Goal: Check status: Check status

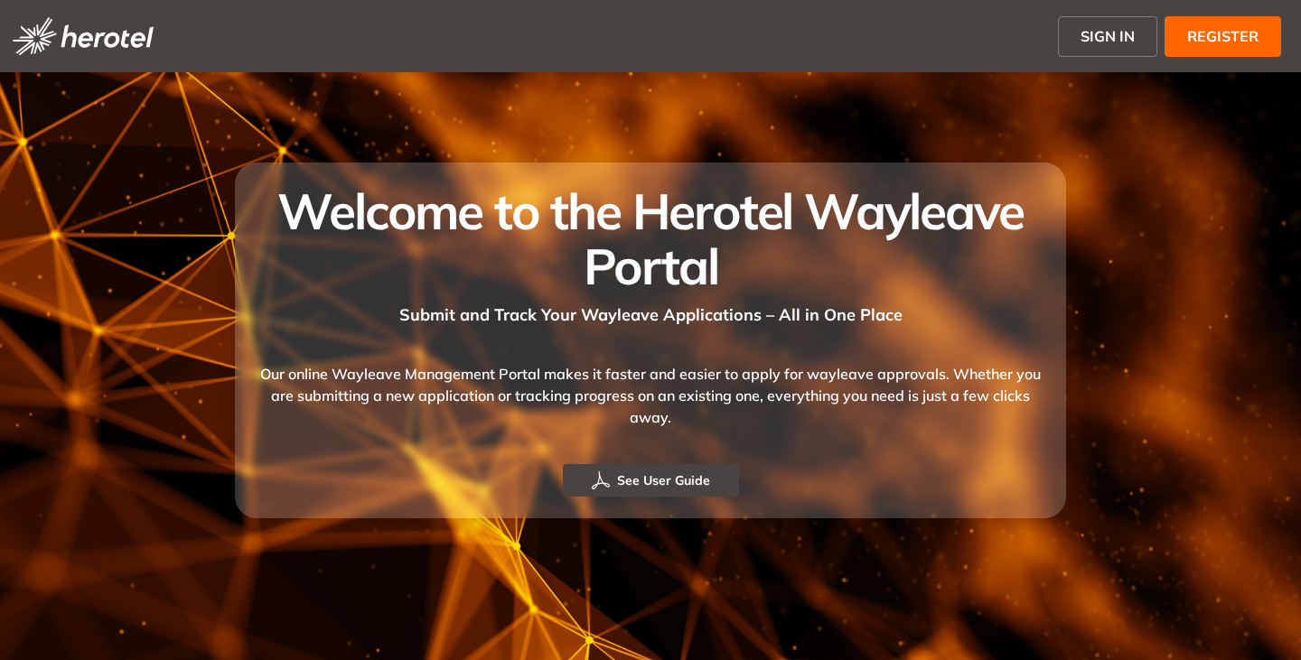
click at [1110, 33] on span "SIGN IN" at bounding box center [1107, 36] width 54 height 22
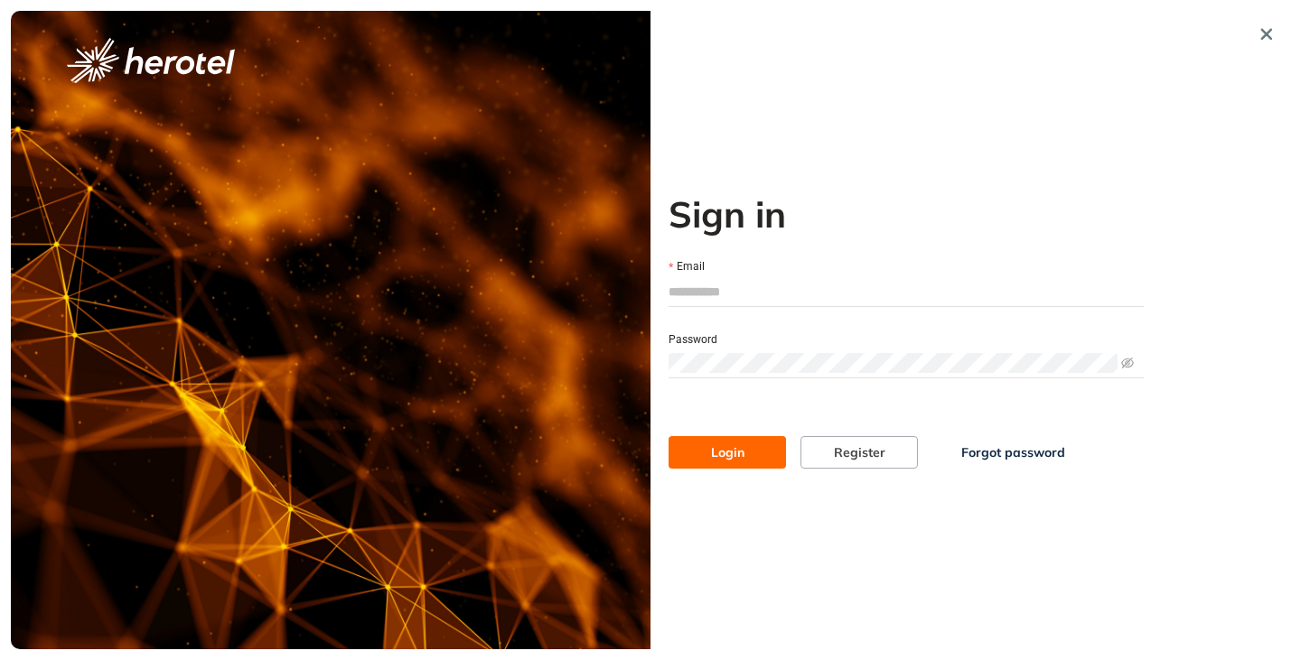
click at [733, 288] on input "Email" at bounding box center [905, 291] width 475 height 27
type input "**********"
click at [733, 346] on div "Password" at bounding box center [905, 339] width 475 height 20
click at [668, 436] on button "Login" at bounding box center [726, 452] width 117 height 33
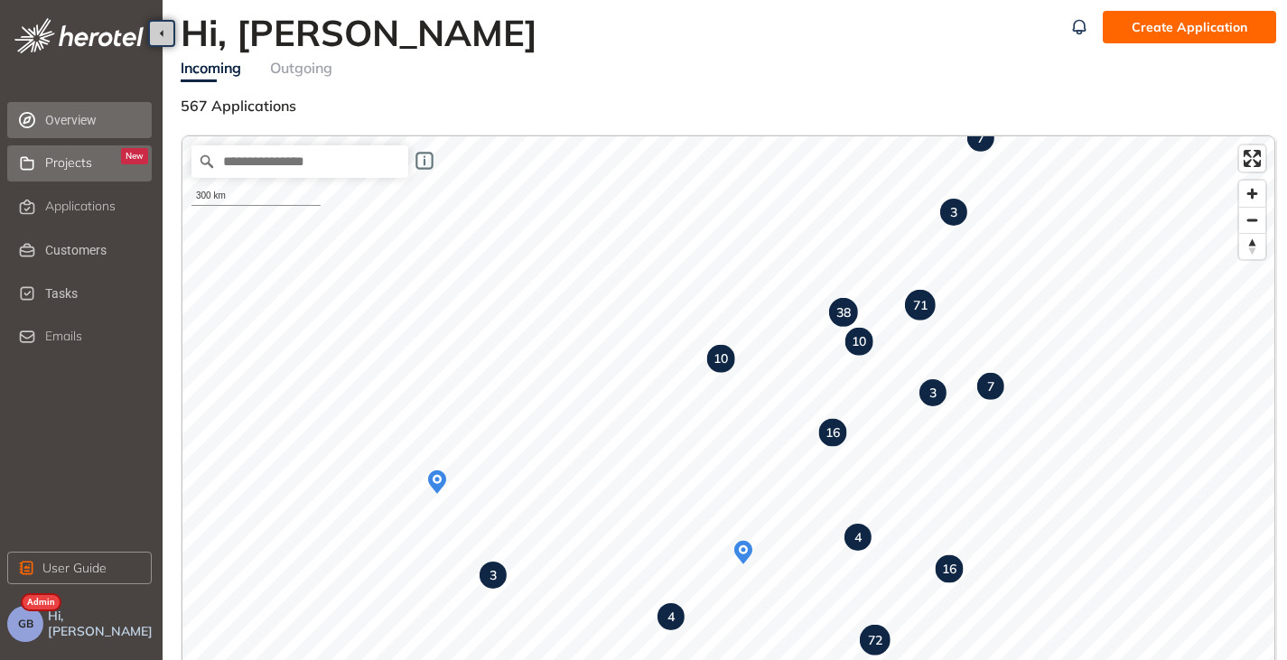
click at [70, 169] on span "Projects" at bounding box center [68, 162] width 47 height 15
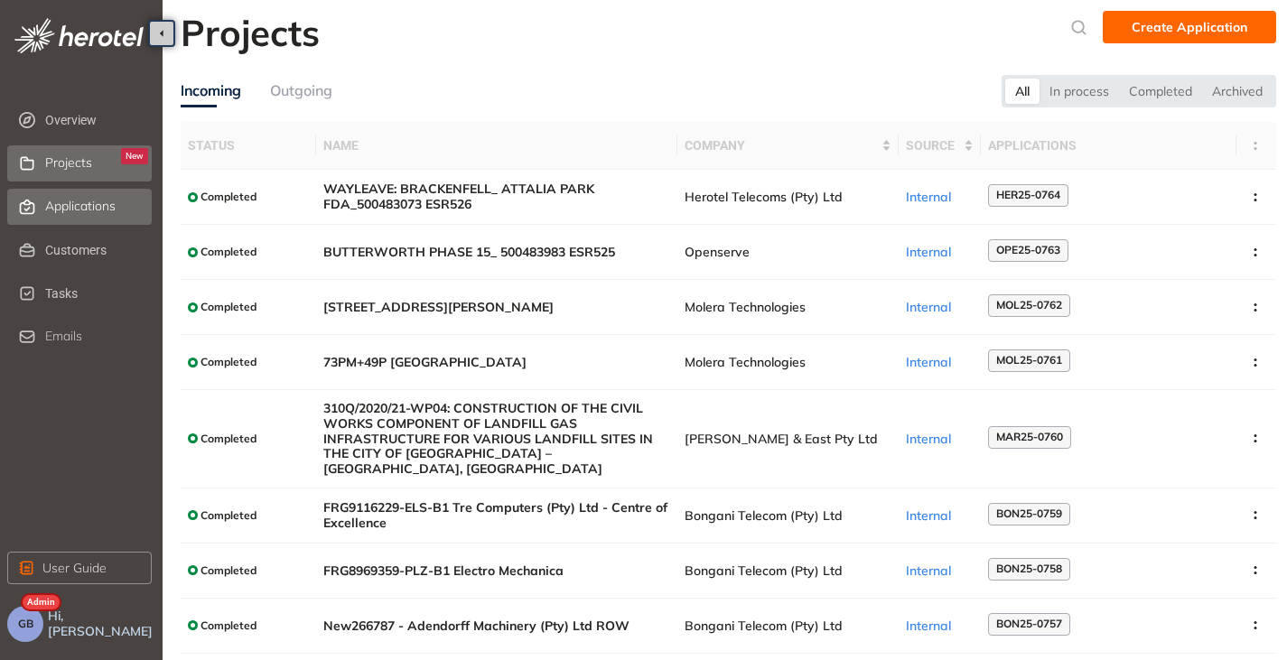
click at [81, 202] on span "Applications" at bounding box center [80, 206] width 70 height 15
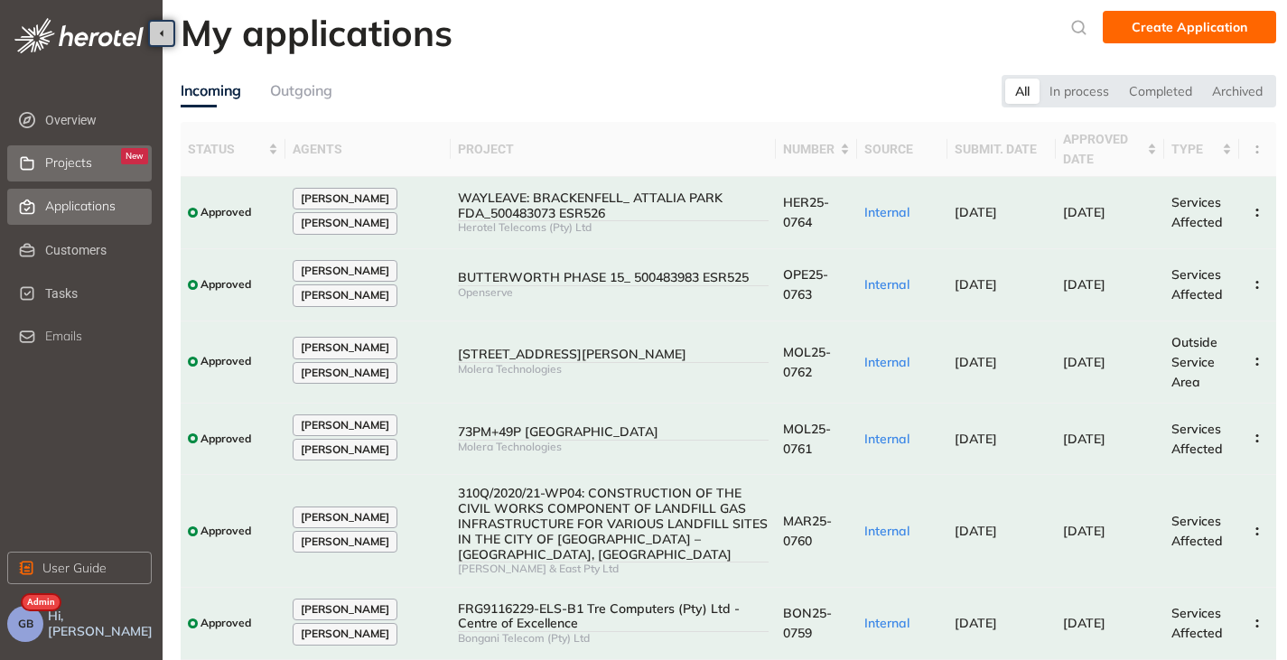
click at [59, 155] on span "Projects" at bounding box center [68, 162] width 47 height 15
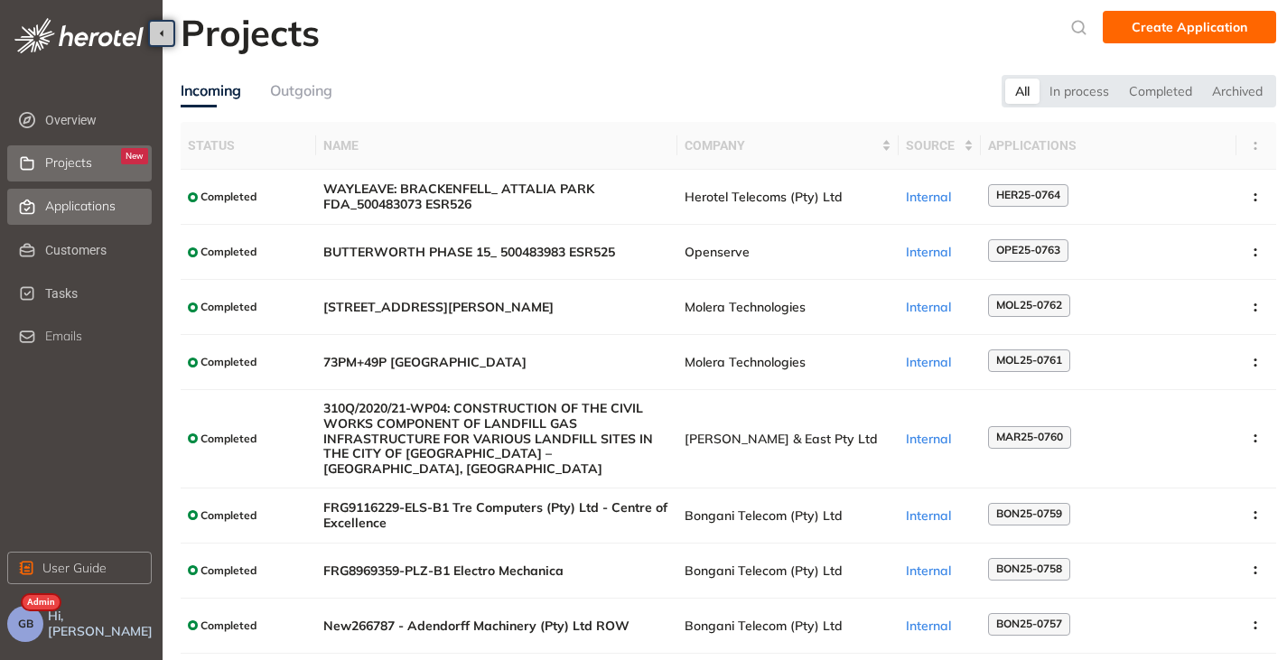
click at [61, 200] on span "Applications" at bounding box center [80, 206] width 70 height 15
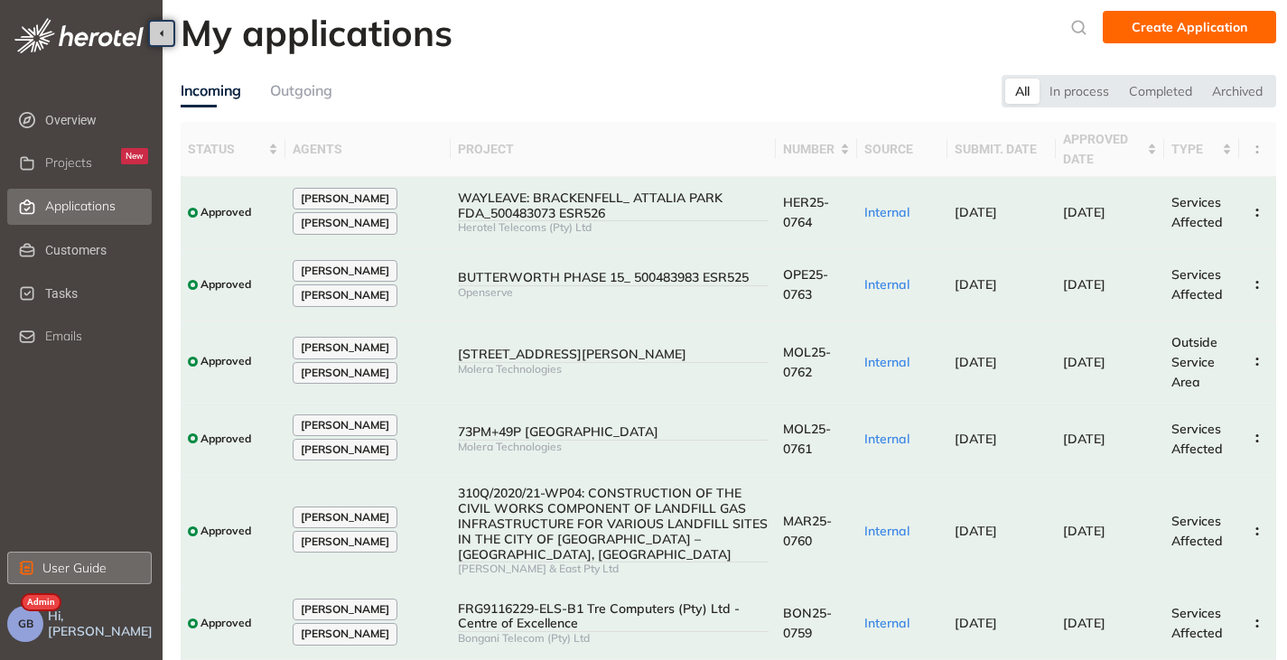
click at [38, 579] on button "User Guide" at bounding box center [79, 568] width 145 height 33
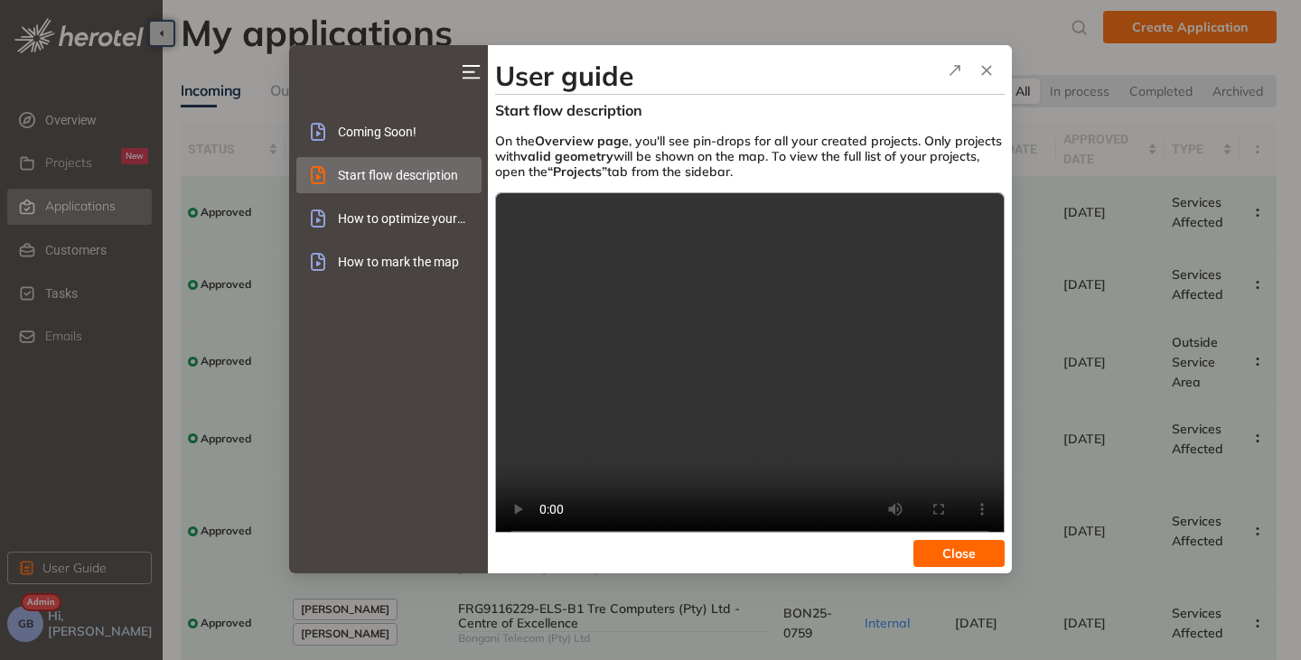
click at [377, 220] on span "How to optimize your project geometry" at bounding box center [402, 219] width 129 height 36
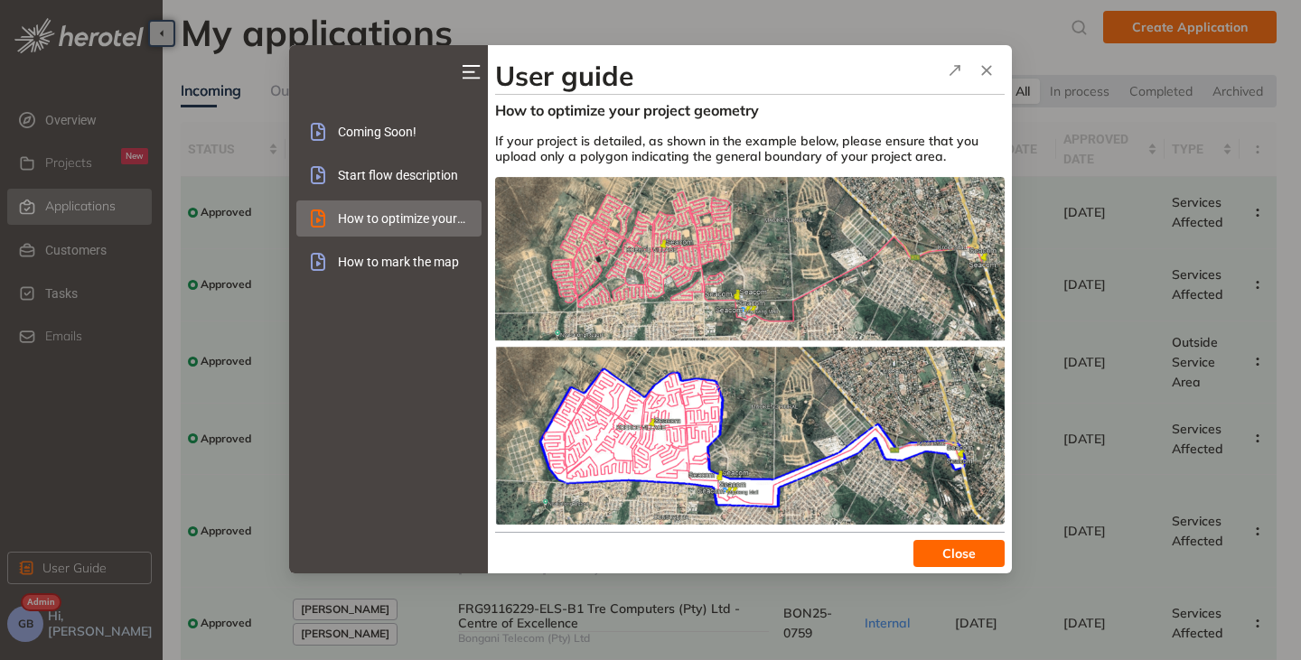
click at [350, 267] on span "How to mark the map" at bounding box center [402, 262] width 129 height 36
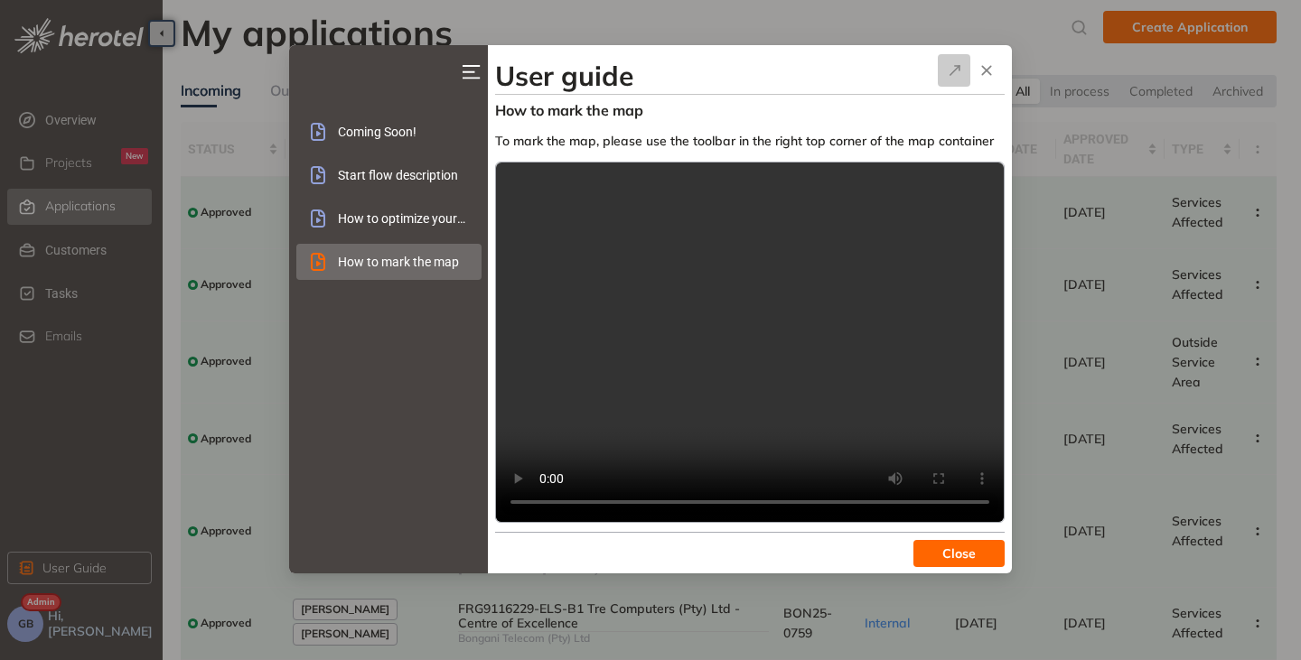
click at [957, 67] on icon "button" at bounding box center [954, 71] width 18 height 22
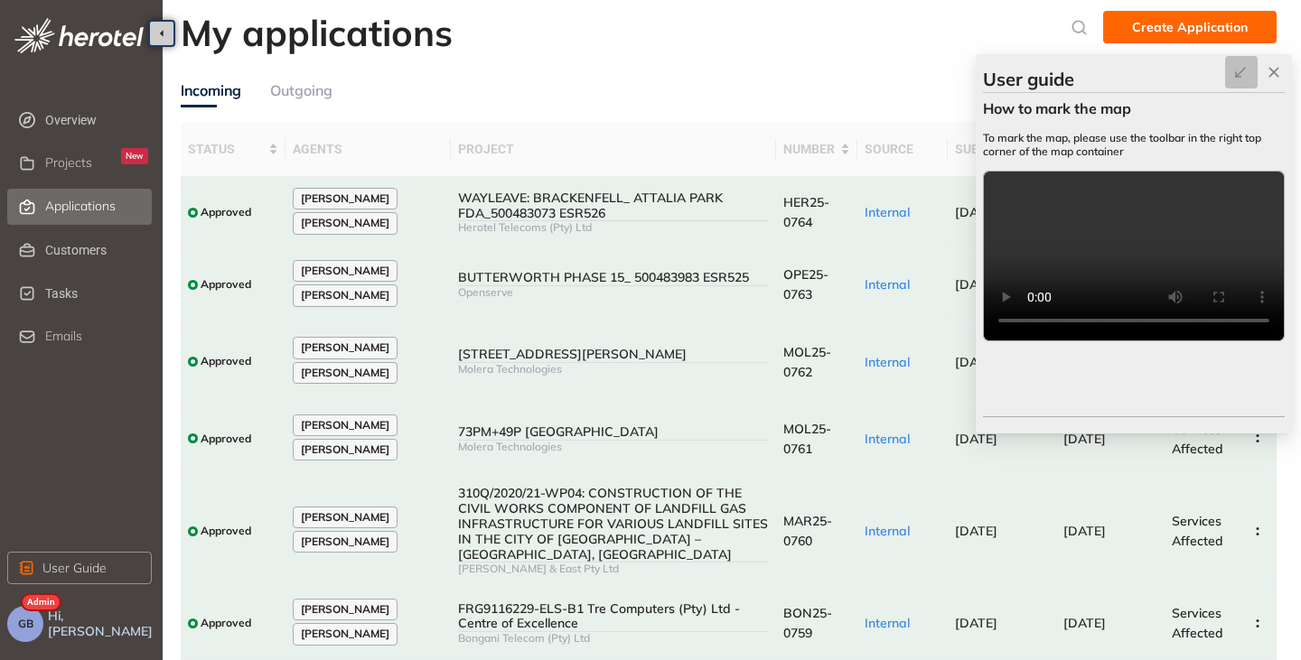
click at [1239, 70] on icon "button" at bounding box center [1241, 72] width 18 height 22
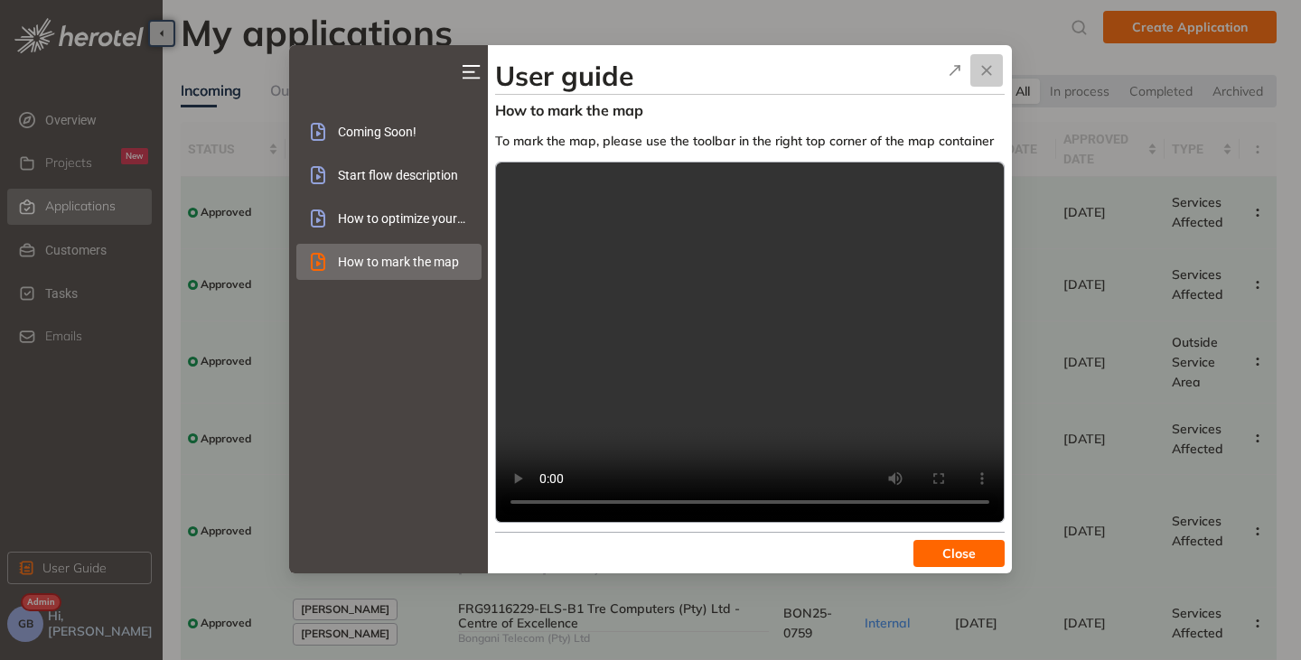
click at [998, 73] on button "button" at bounding box center [986, 70] width 33 height 33
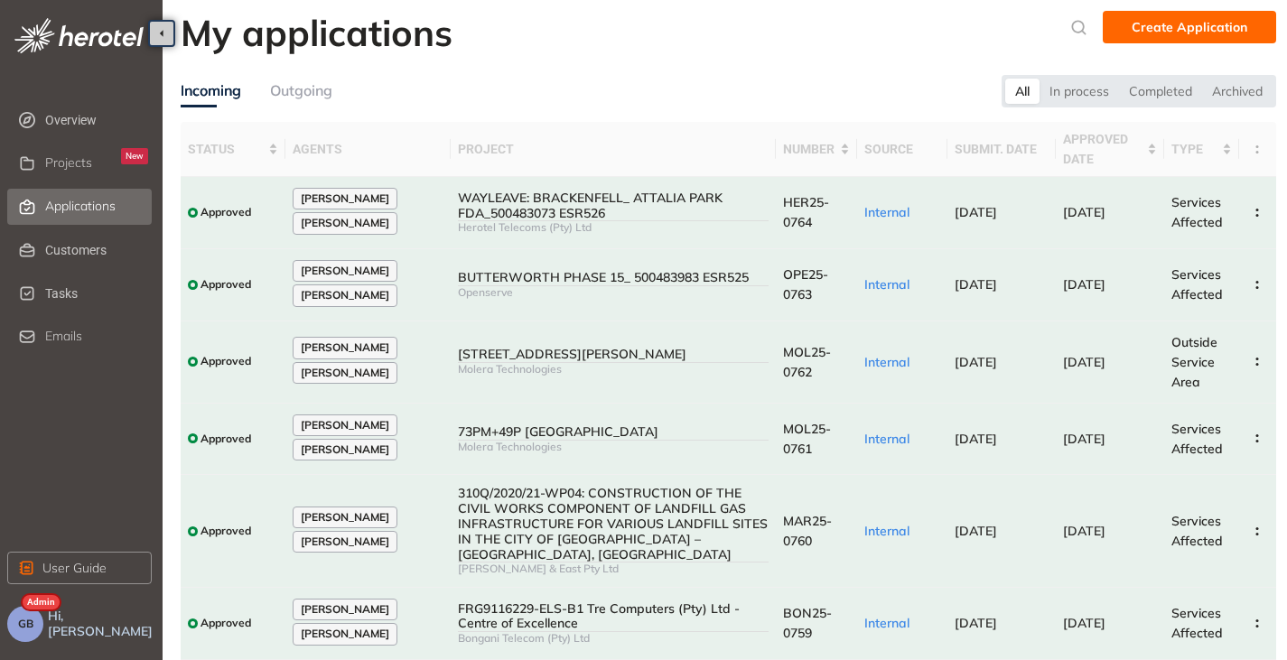
click at [15, 620] on button "GB" at bounding box center [25, 624] width 36 height 36
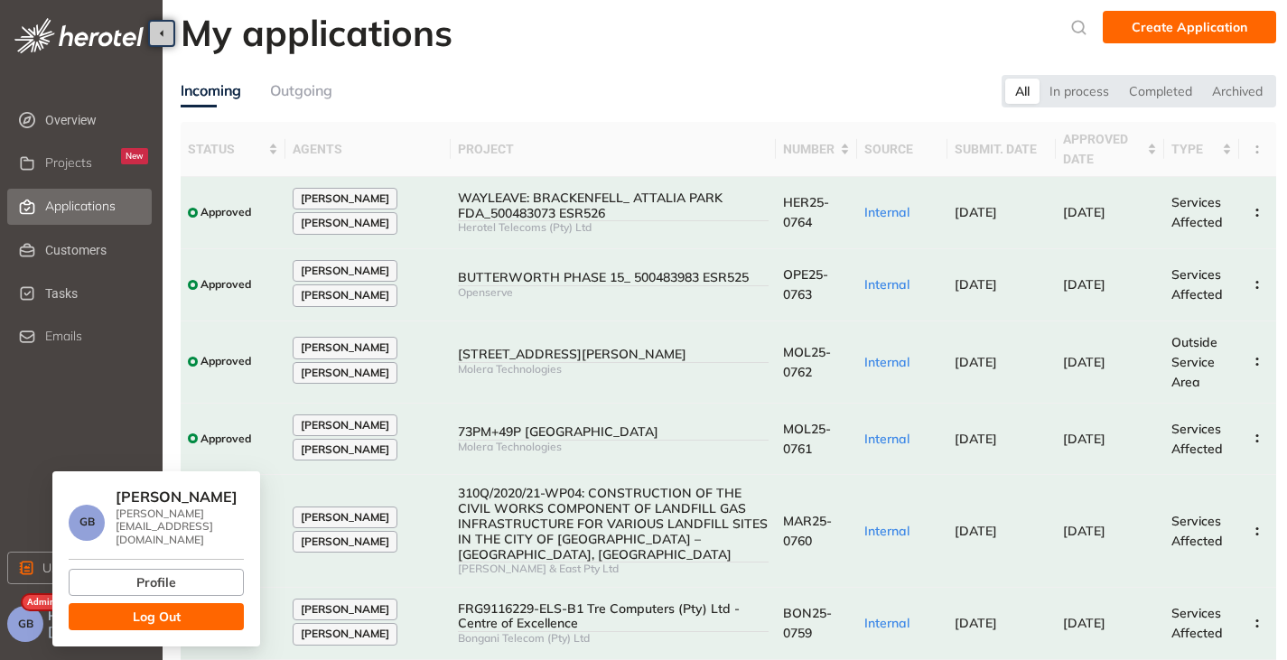
click at [118, 613] on button "Log Out" at bounding box center [156, 616] width 175 height 27
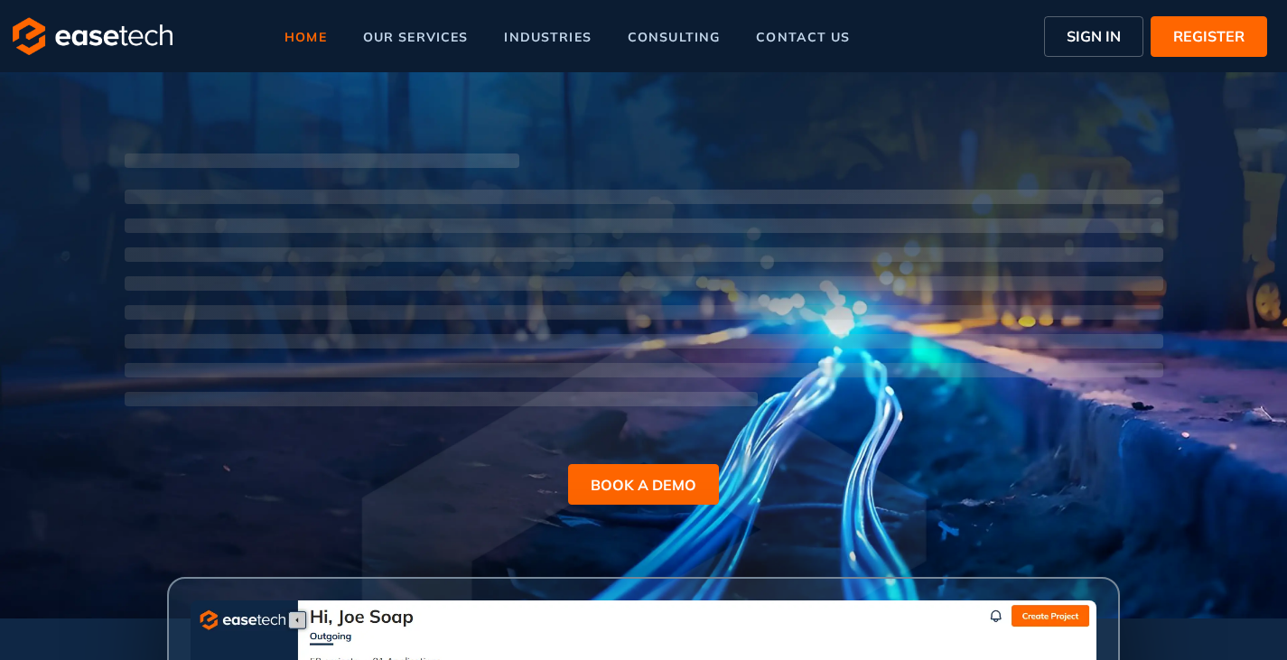
click at [1089, 31] on span "SIGN IN" at bounding box center [1094, 36] width 54 height 22
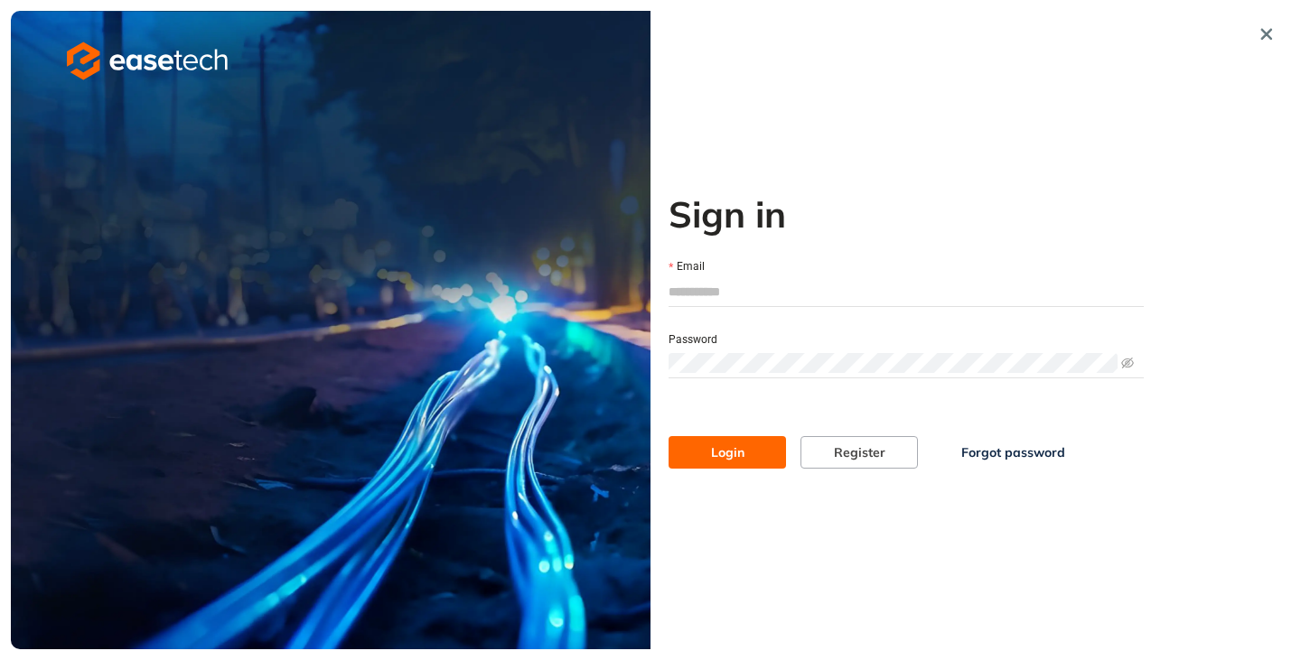
drag, startPoint x: 741, startPoint y: 271, endPoint x: 712, endPoint y: 292, distance: 35.6
click at [733, 277] on div "Email" at bounding box center [905, 281] width 475 height 49
click at [712, 292] on input "Email" at bounding box center [905, 291] width 475 height 27
type input "**********"
click at [736, 452] on span "Login" at bounding box center [727, 453] width 33 height 20
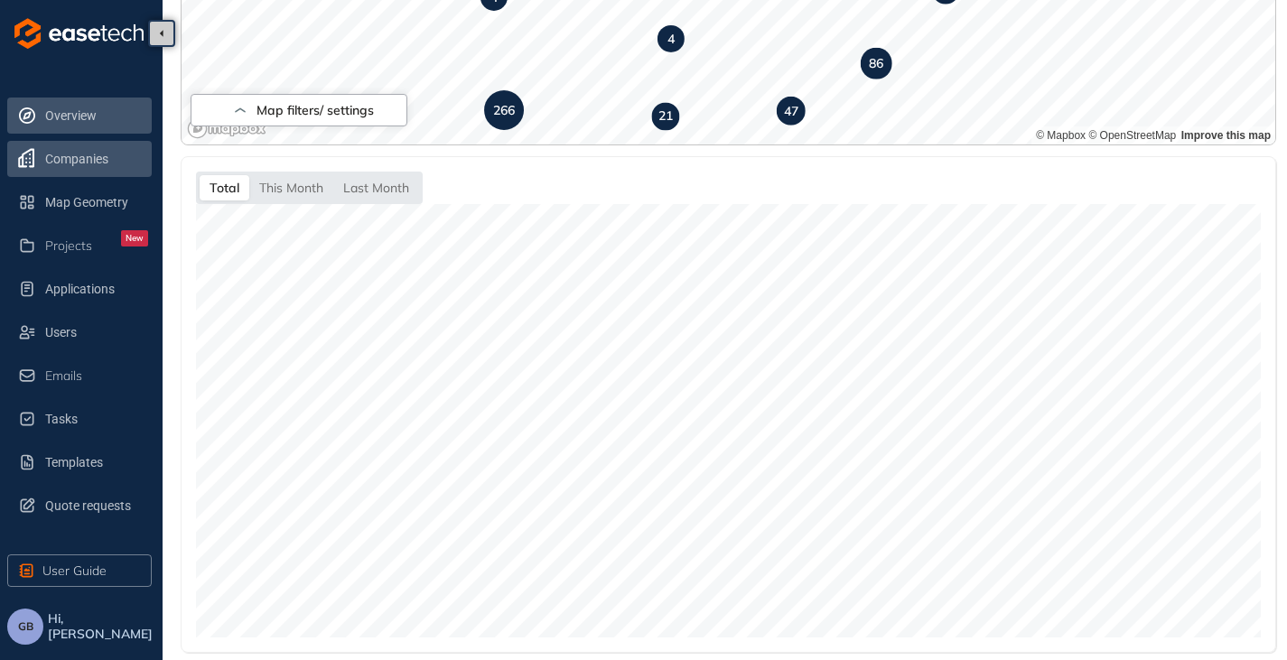
click at [70, 152] on span "Companies" at bounding box center [96, 159] width 103 height 36
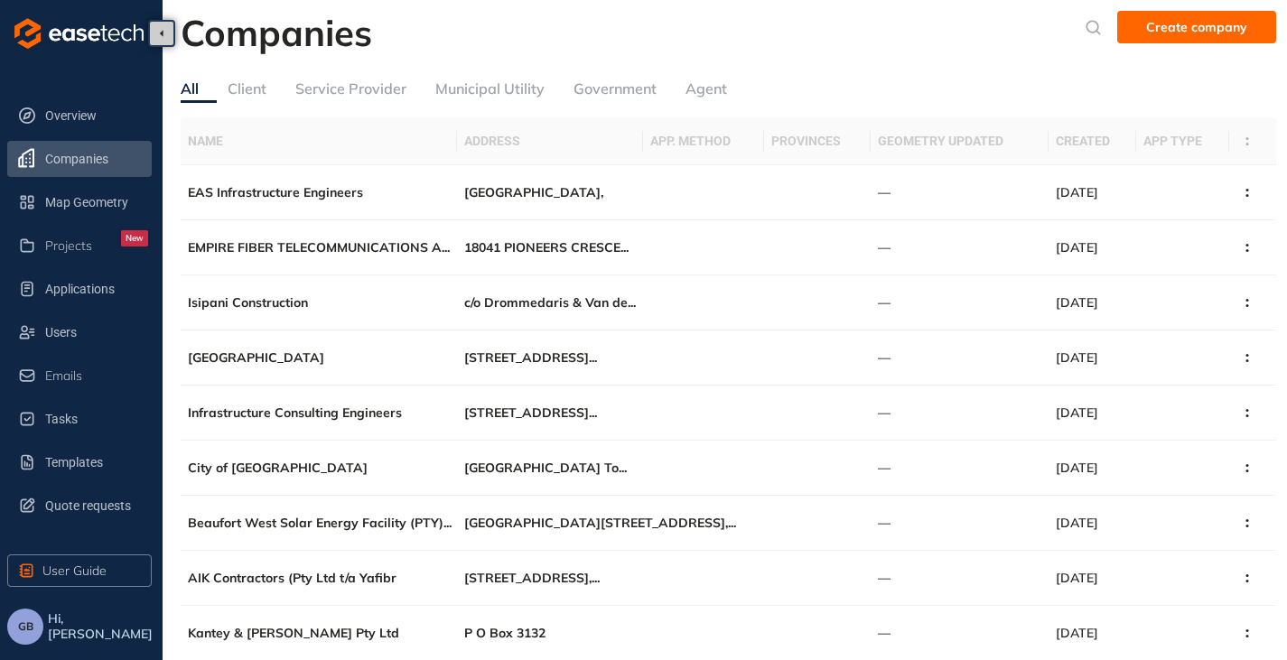
click at [326, 88] on div "Service Provider" at bounding box center [350, 89] width 111 height 23
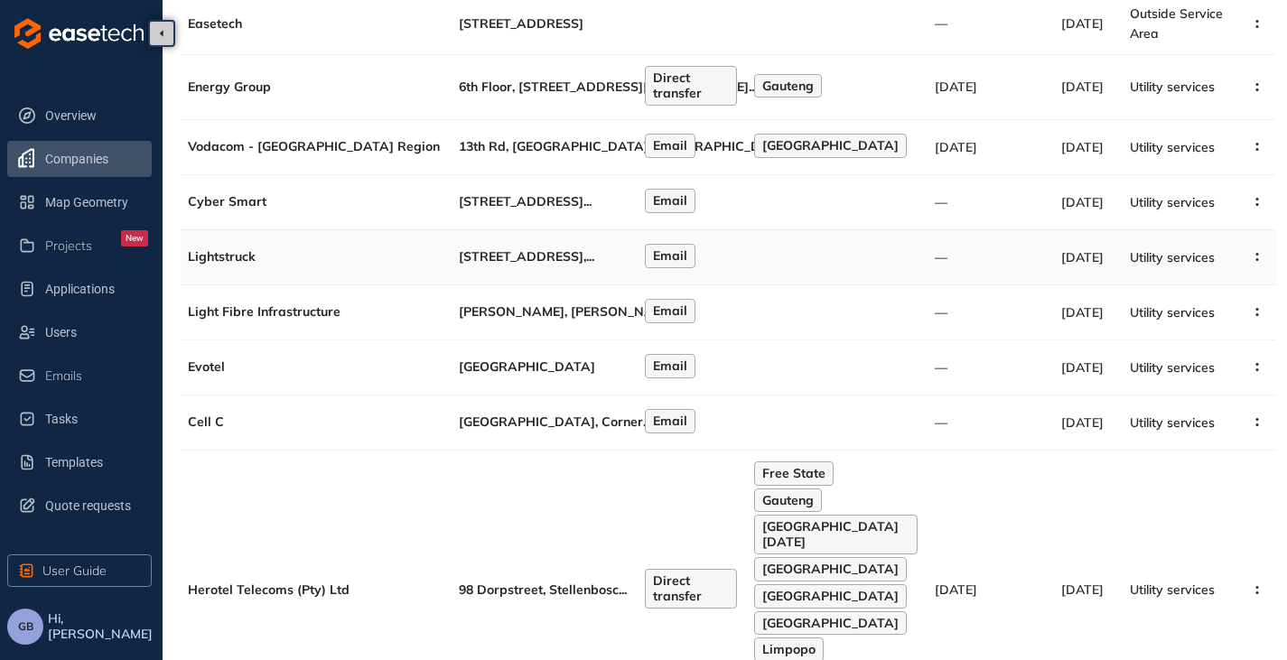
scroll to position [90, 0]
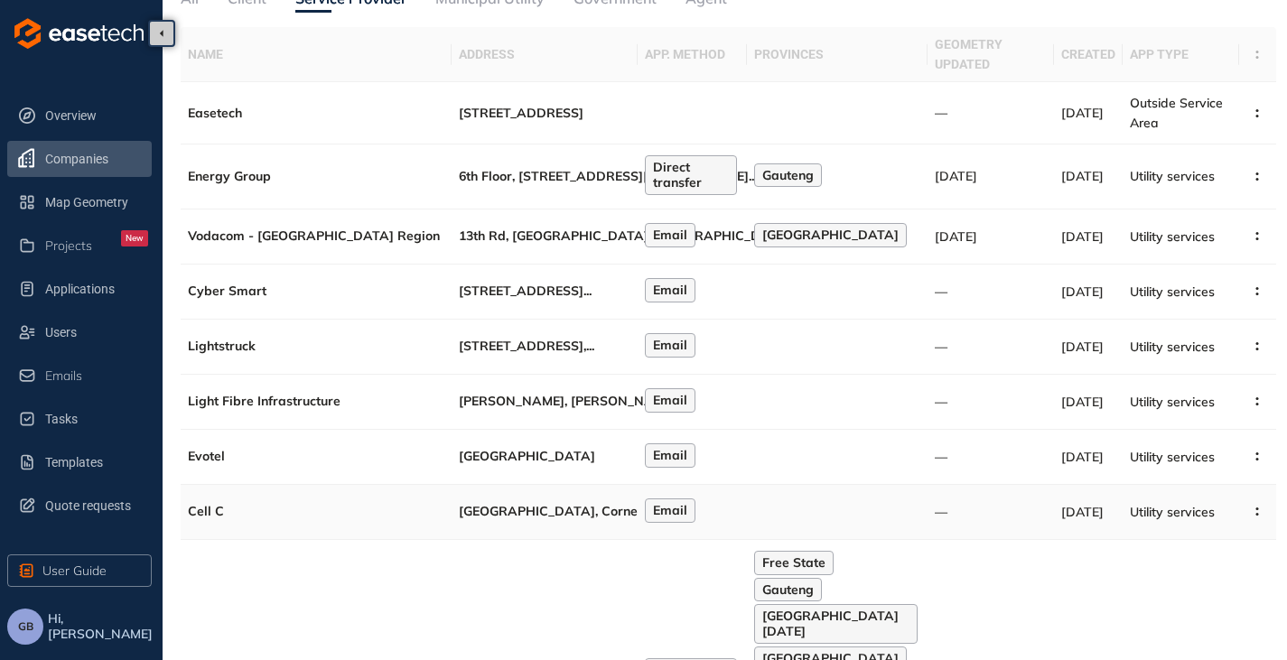
click at [485, 540] on td "Waterfall Campus, Corner ..." at bounding box center [545, 512] width 186 height 55
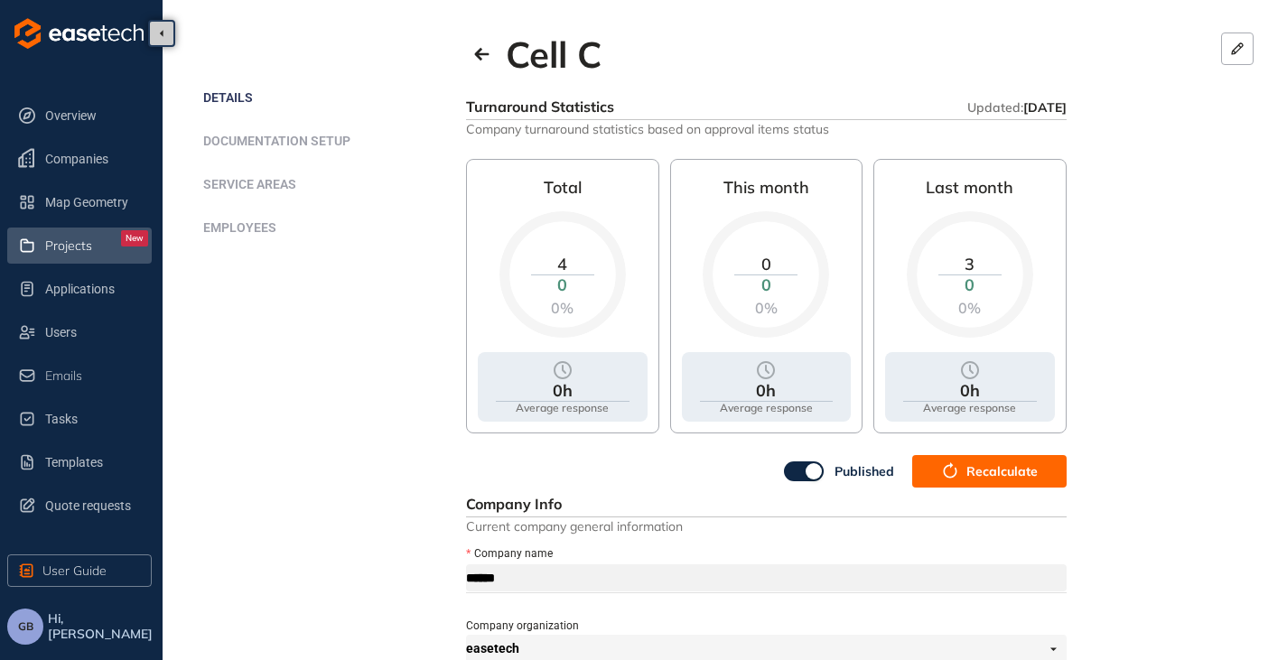
click at [47, 231] on div "Projects New" at bounding box center [96, 245] width 103 height 31
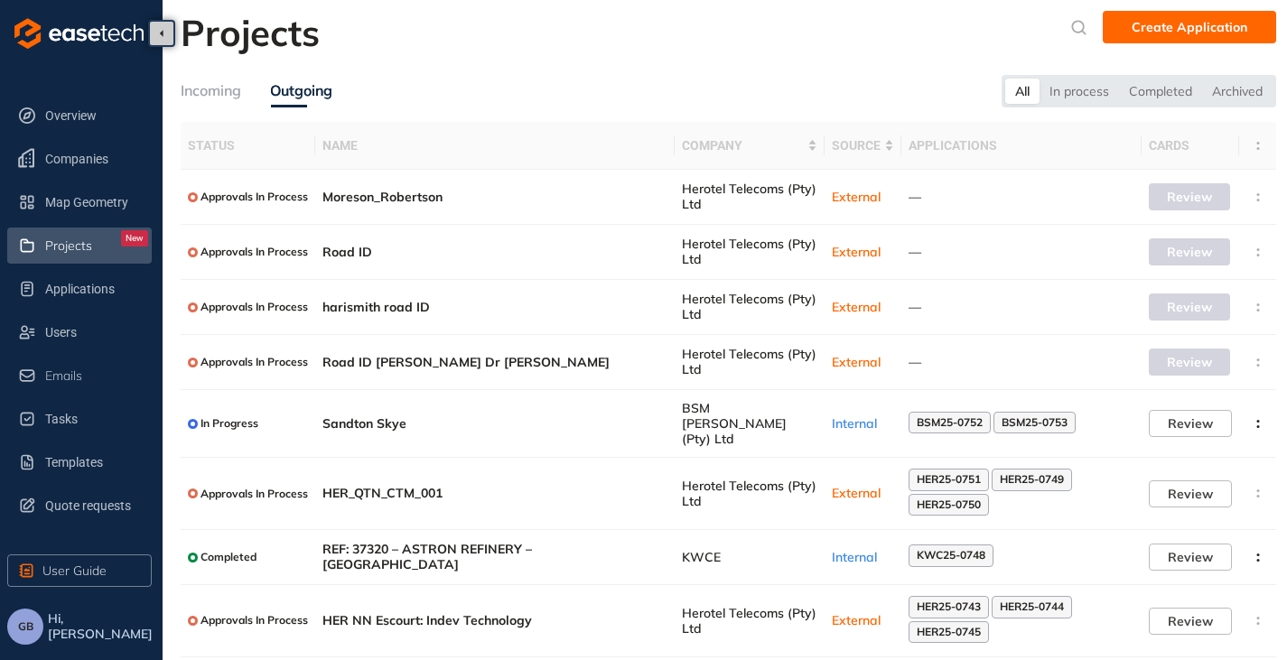
click at [203, 86] on div "Incoming" at bounding box center [211, 90] width 61 height 23
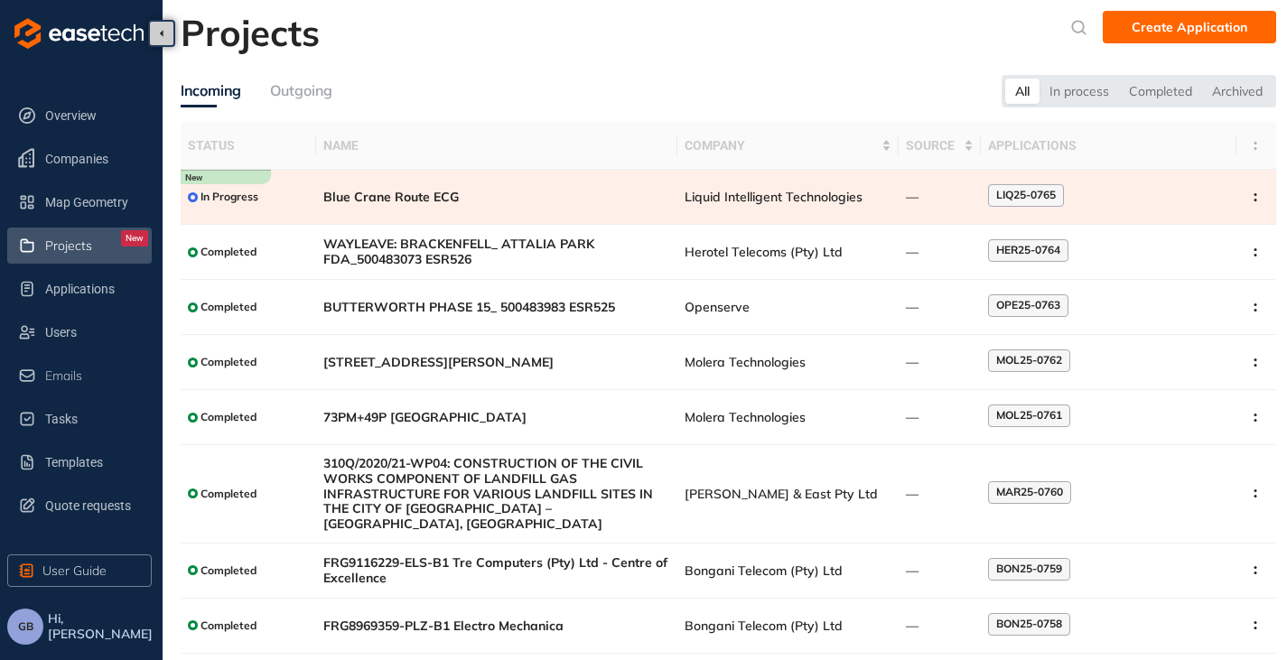
click at [407, 206] on td "Blue Crane Route ECG" at bounding box center [496, 197] width 361 height 55
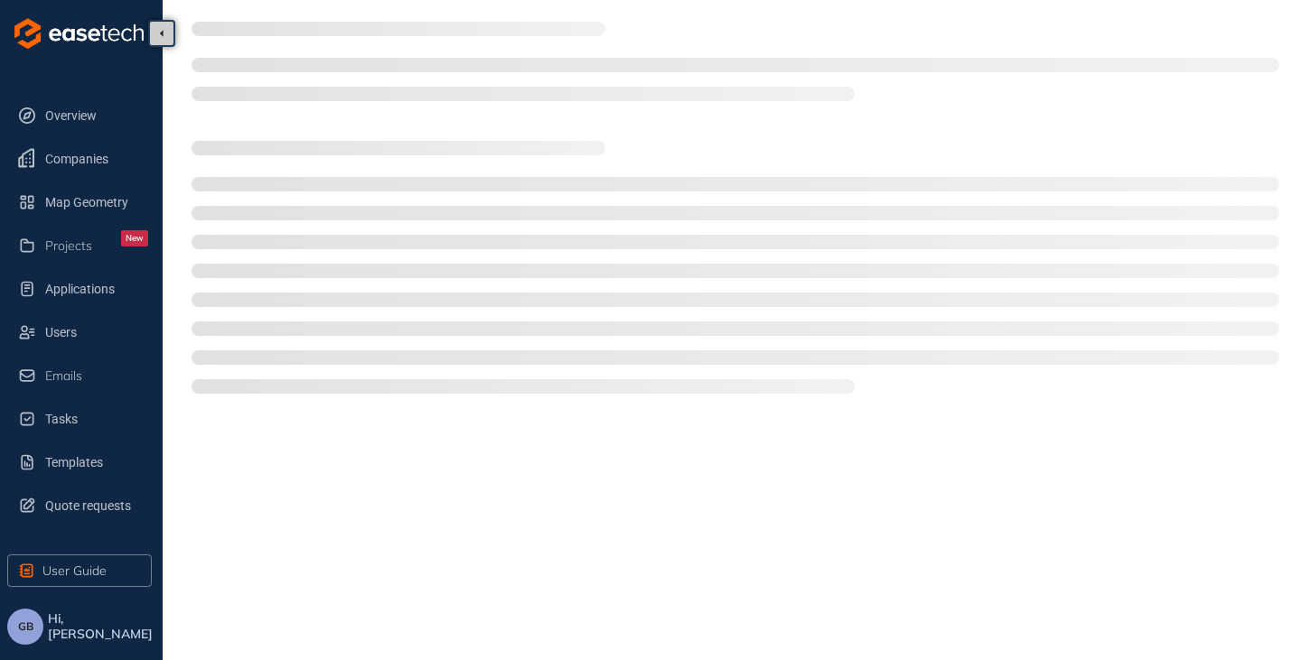
type textarea "**********"
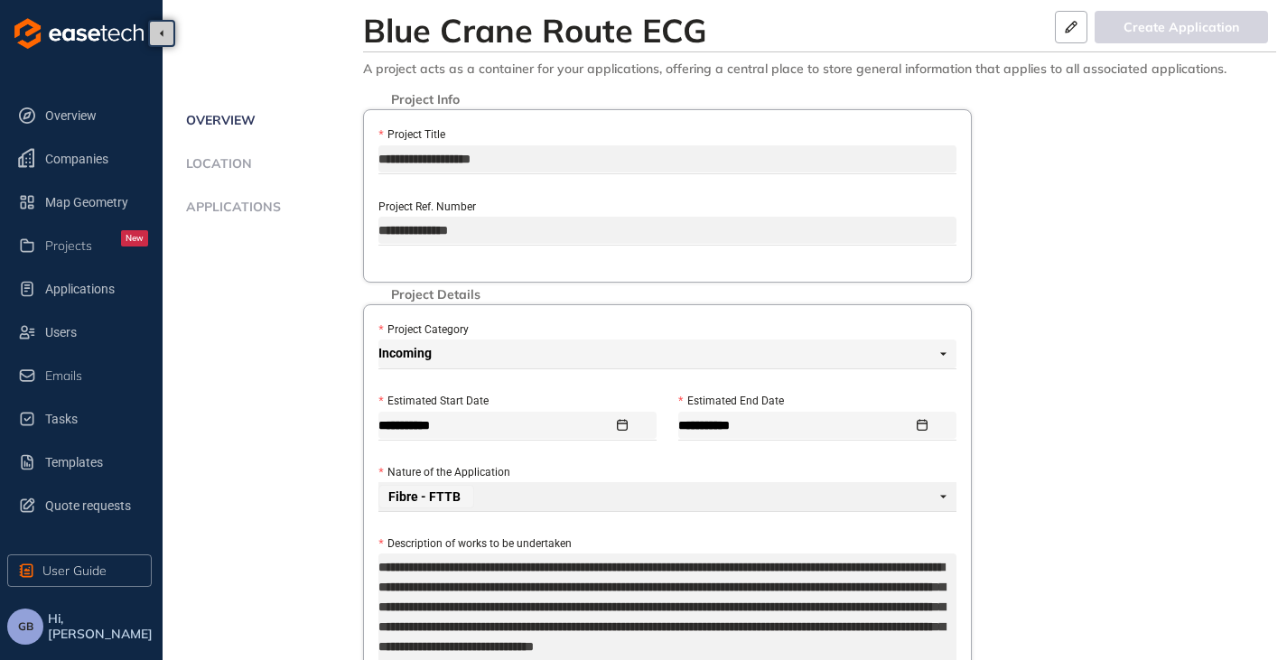
click at [241, 207] on span "Applications" at bounding box center [231, 207] width 100 height 15
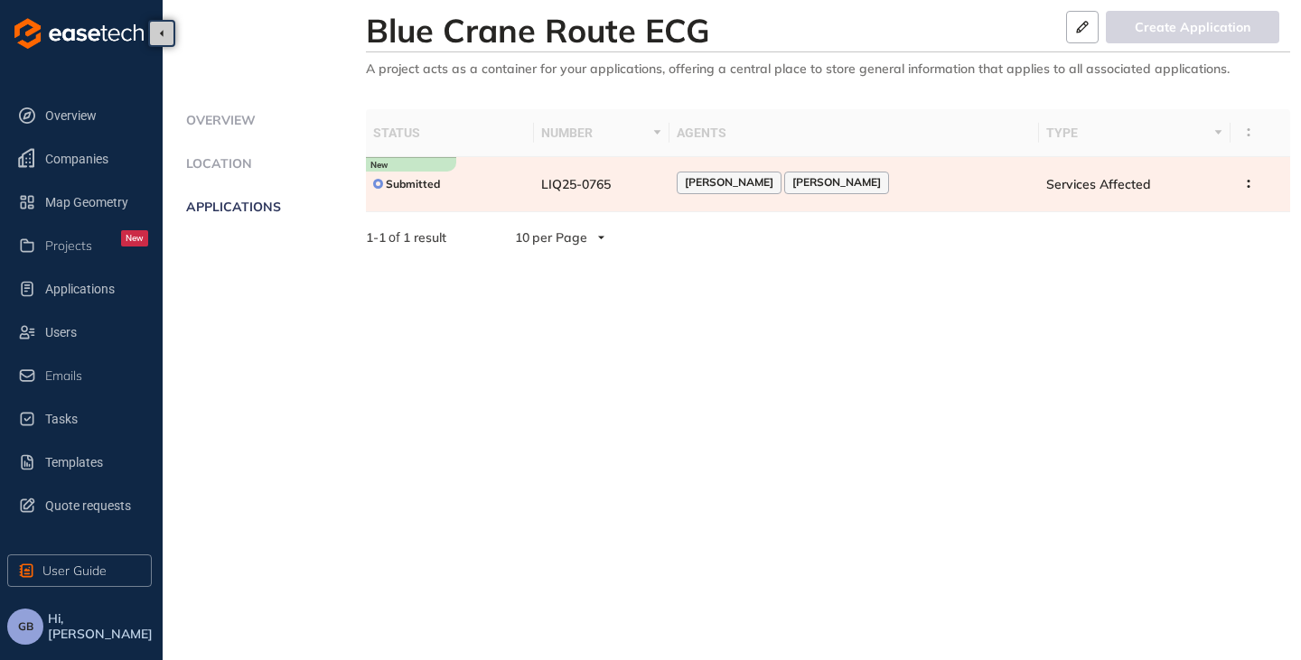
click at [615, 196] on td "LIQ25-0765" at bounding box center [601, 184] width 135 height 55
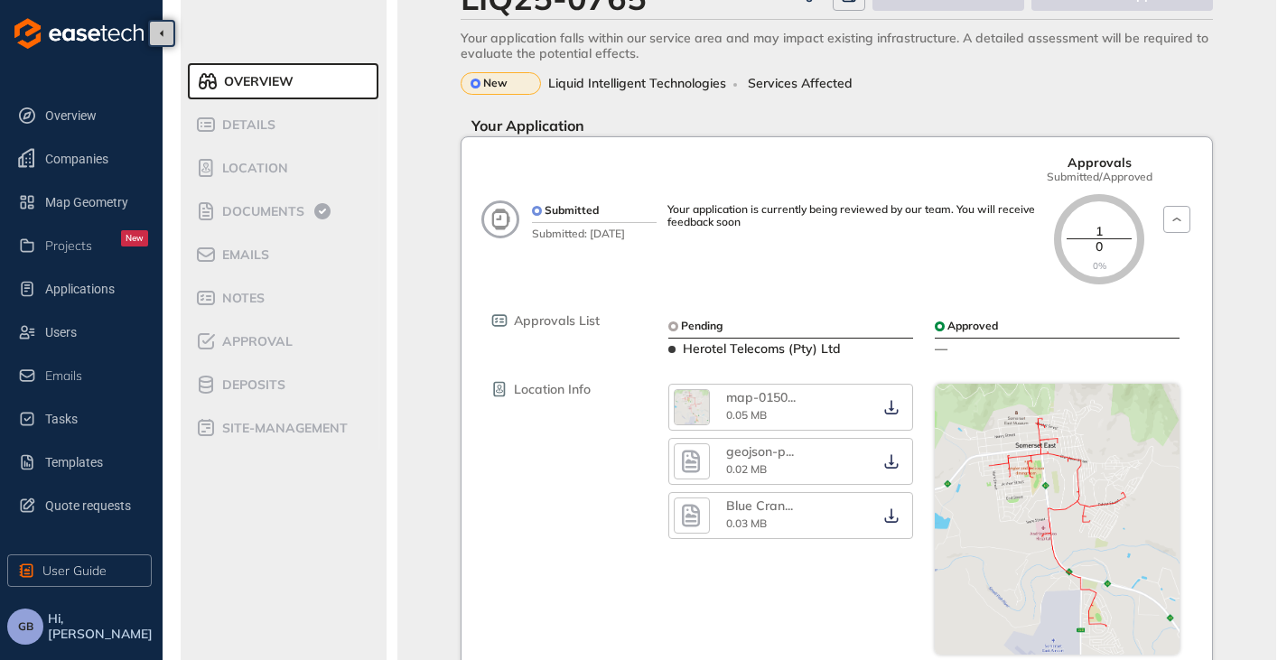
scroll to position [17, 0]
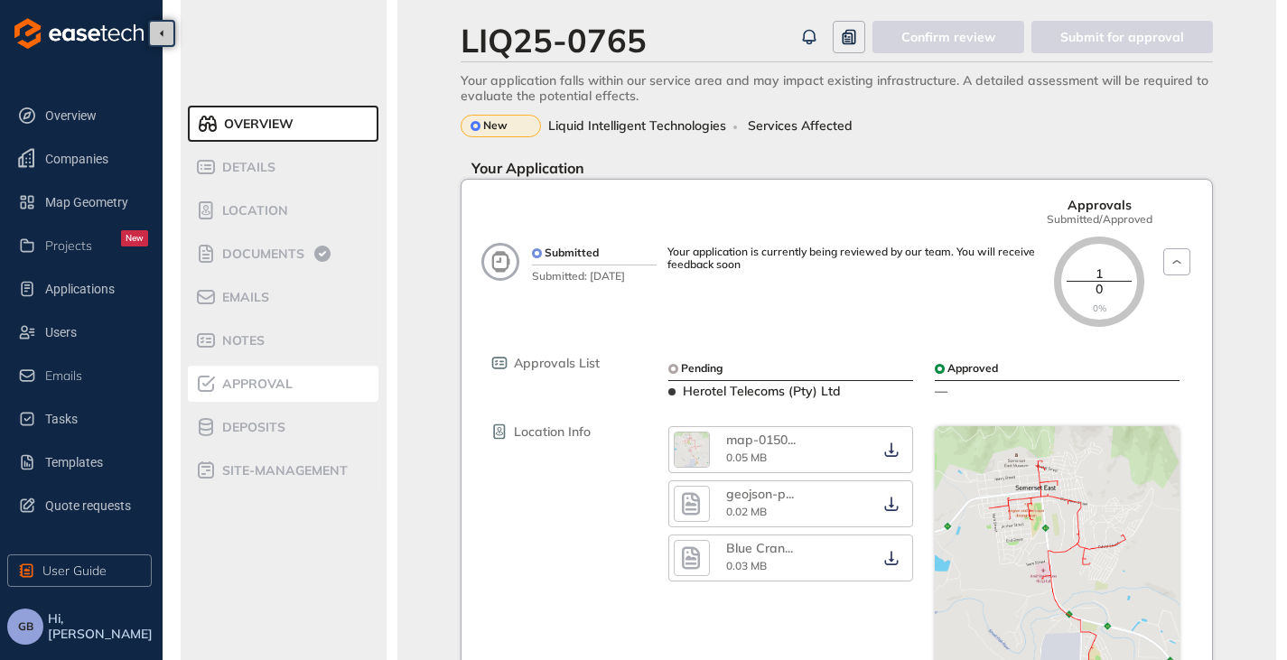
click at [264, 382] on span "Approval" at bounding box center [255, 384] width 76 height 15
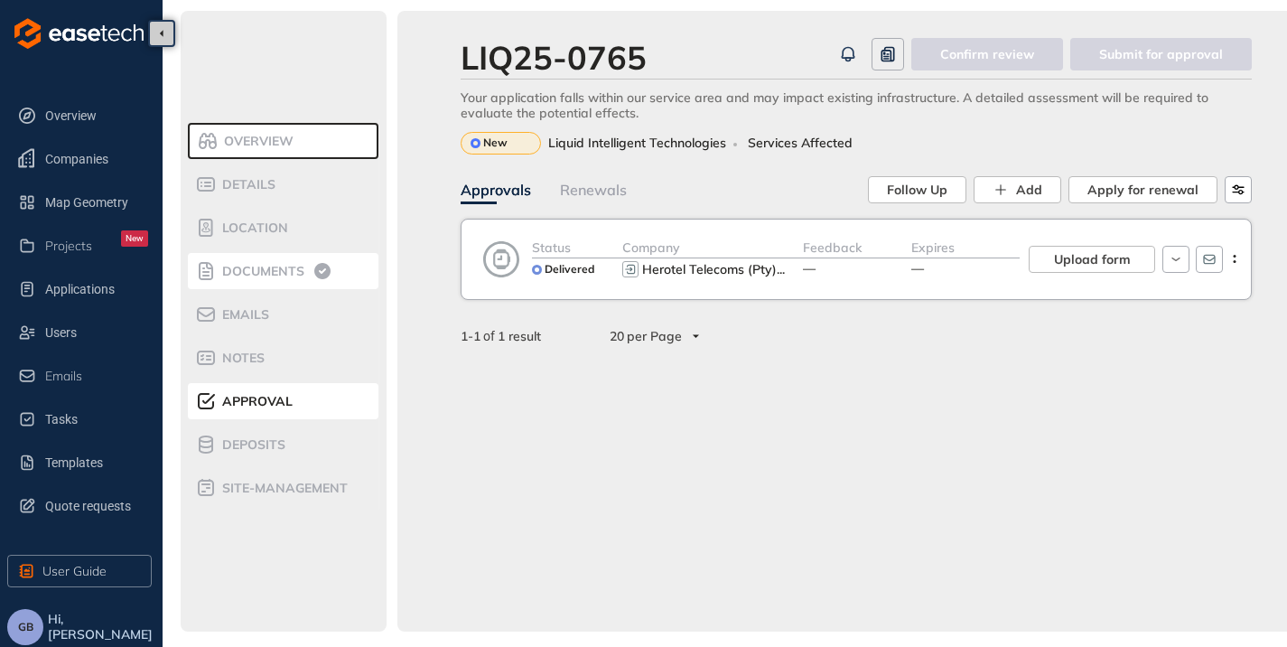
click at [248, 261] on div "Documents" at bounding box center [272, 271] width 154 height 22
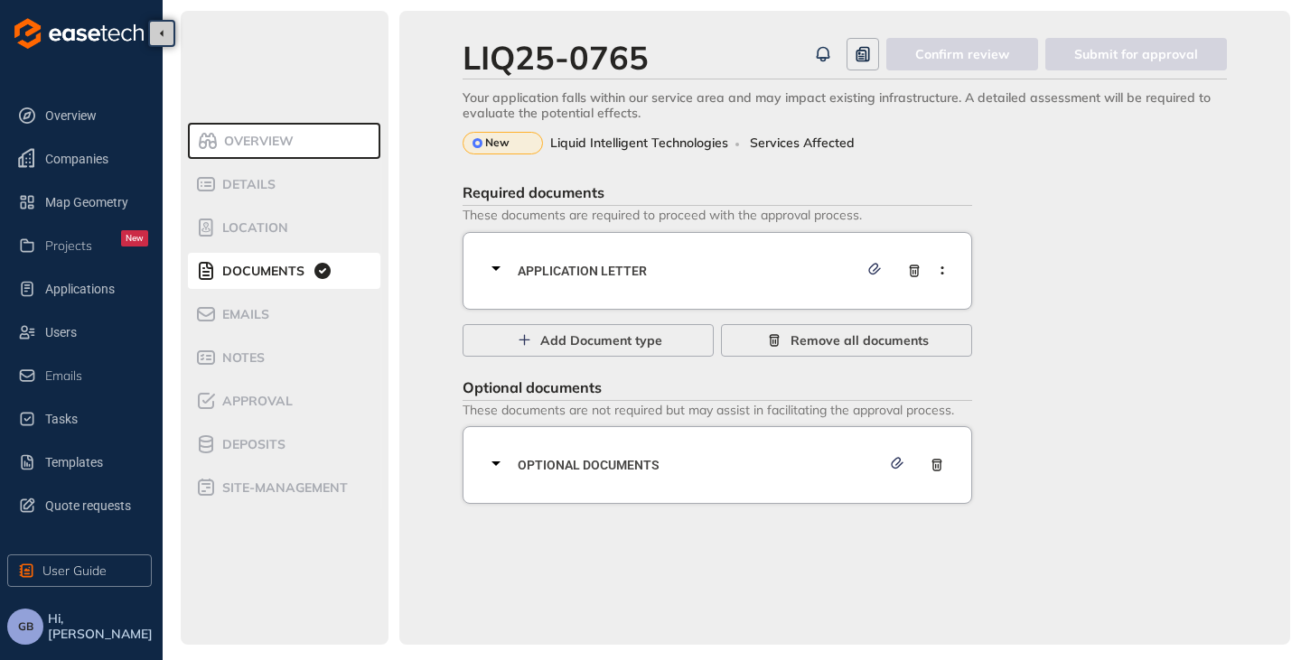
click at [501, 270] on icon at bounding box center [496, 268] width 22 height 22
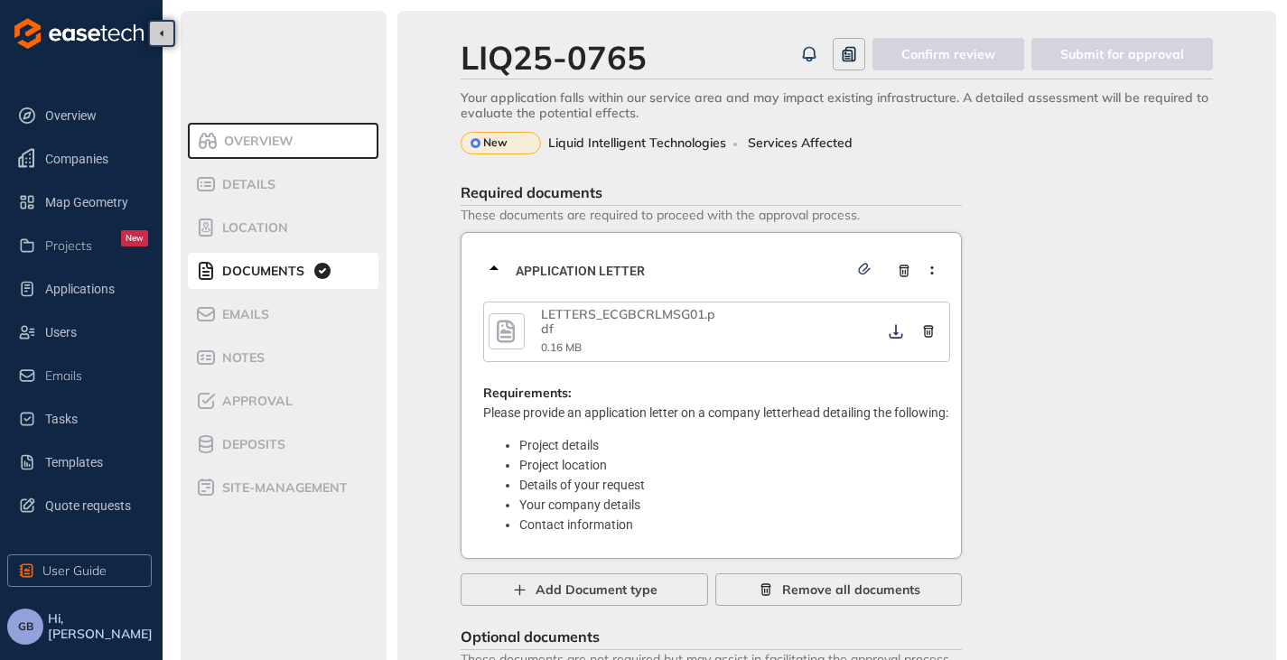
click at [503, 335] on icon "button" at bounding box center [505, 331] width 27 height 33
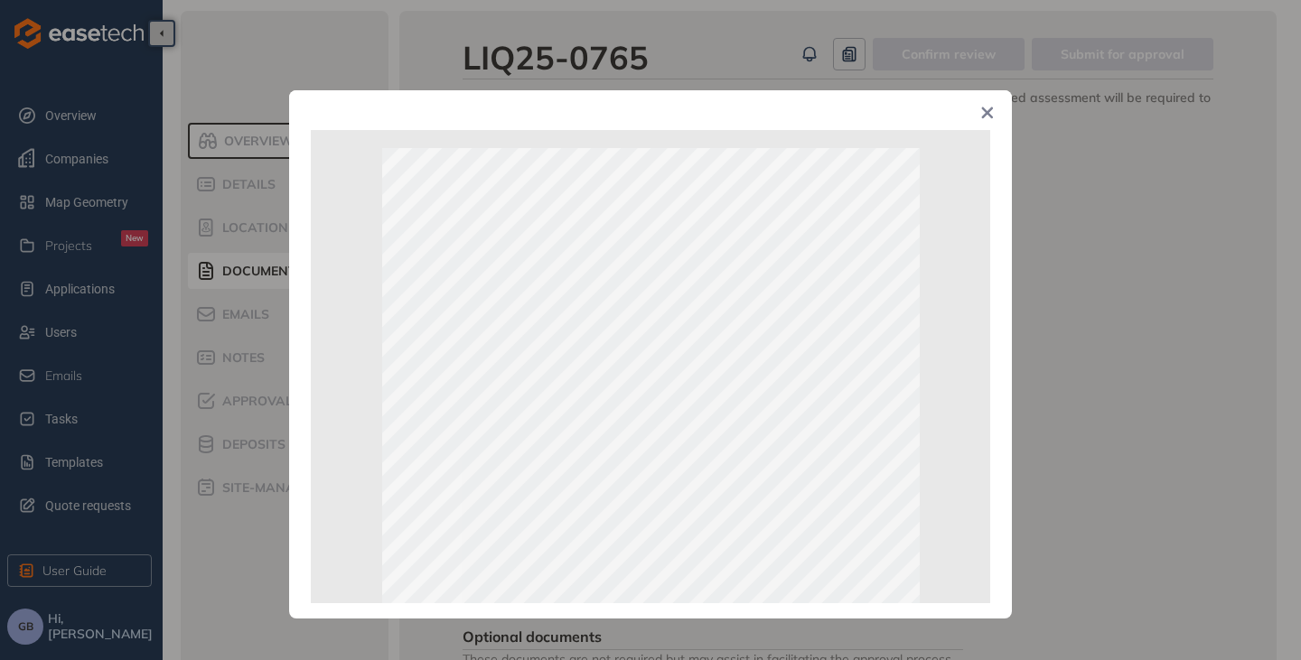
click at [983, 109] on icon "Close" at bounding box center [987, 112] width 11 height 11
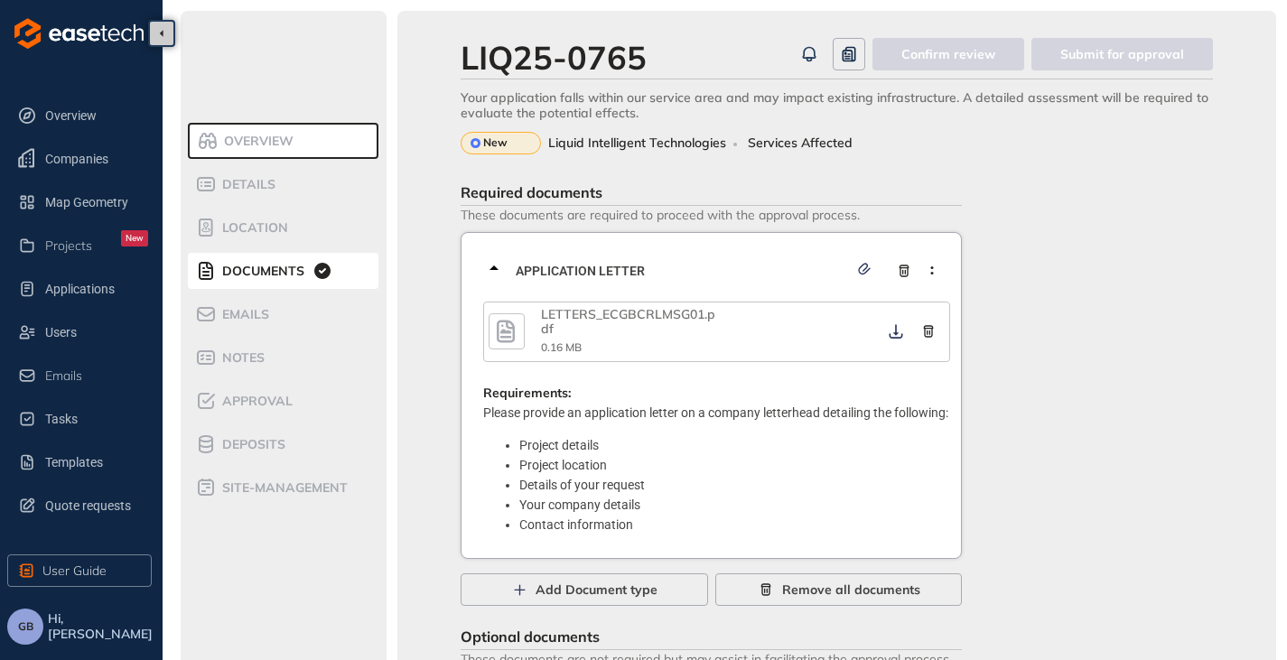
click at [499, 264] on icon at bounding box center [494, 268] width 22 height 22
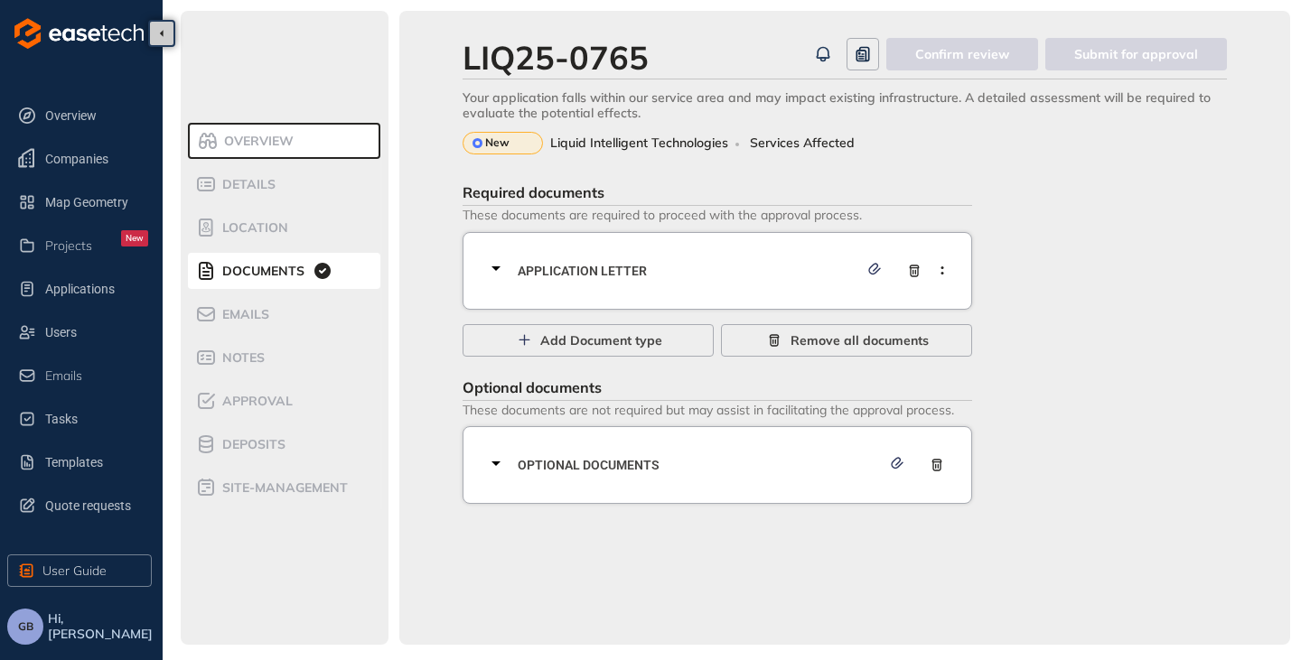
click at [498, 461] on icon at bounding box center [496, 464] width 22 height 22
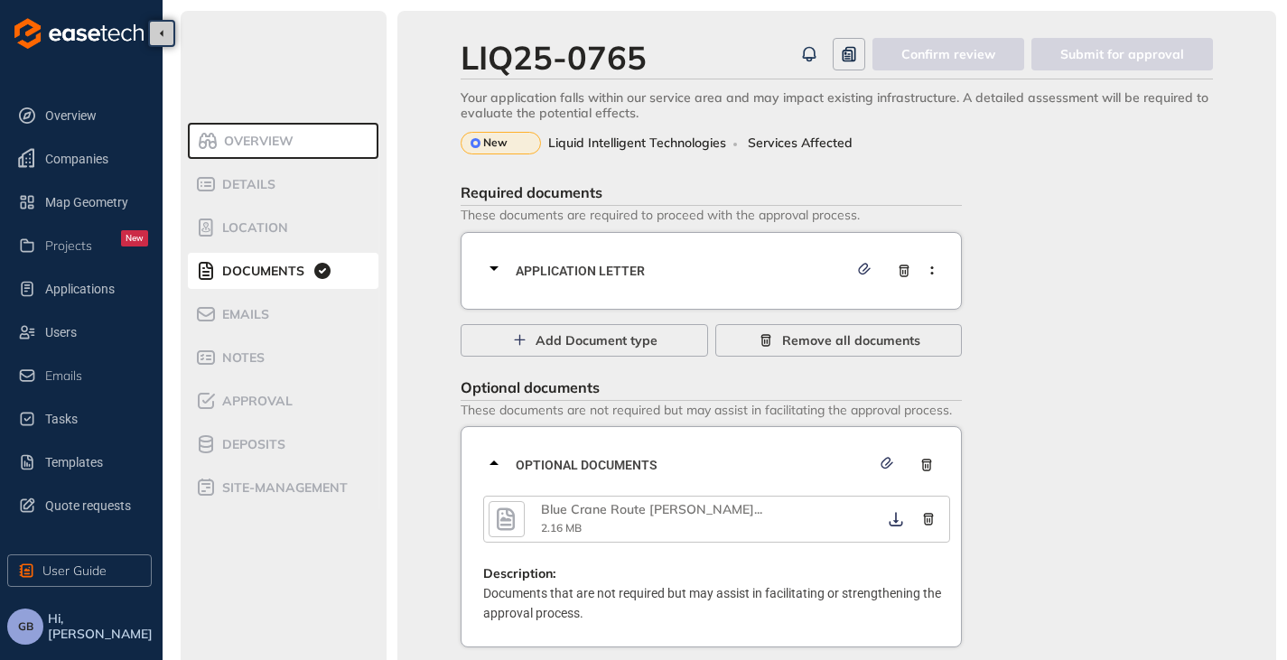
click at [498, 509] on icon "button" at bounding box center [505, 519] width 27 height 33
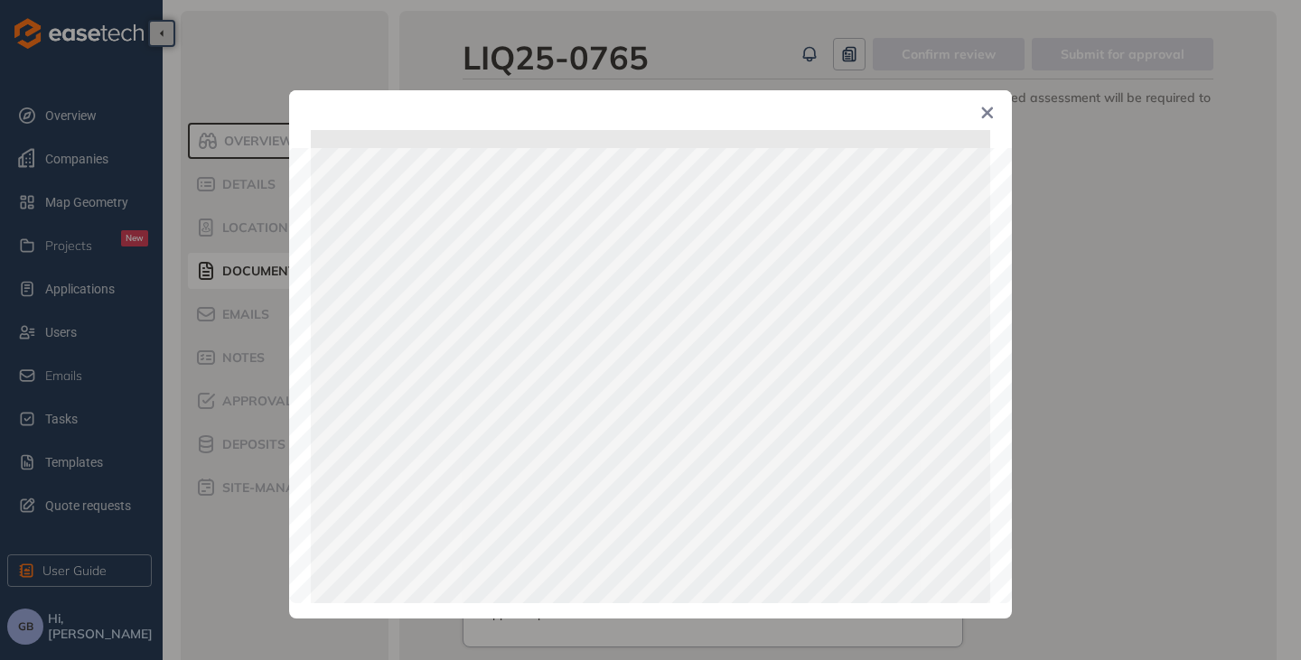
click at [982, 115] on icon "Close" at bounding box center [987, 113] width 13 height 13
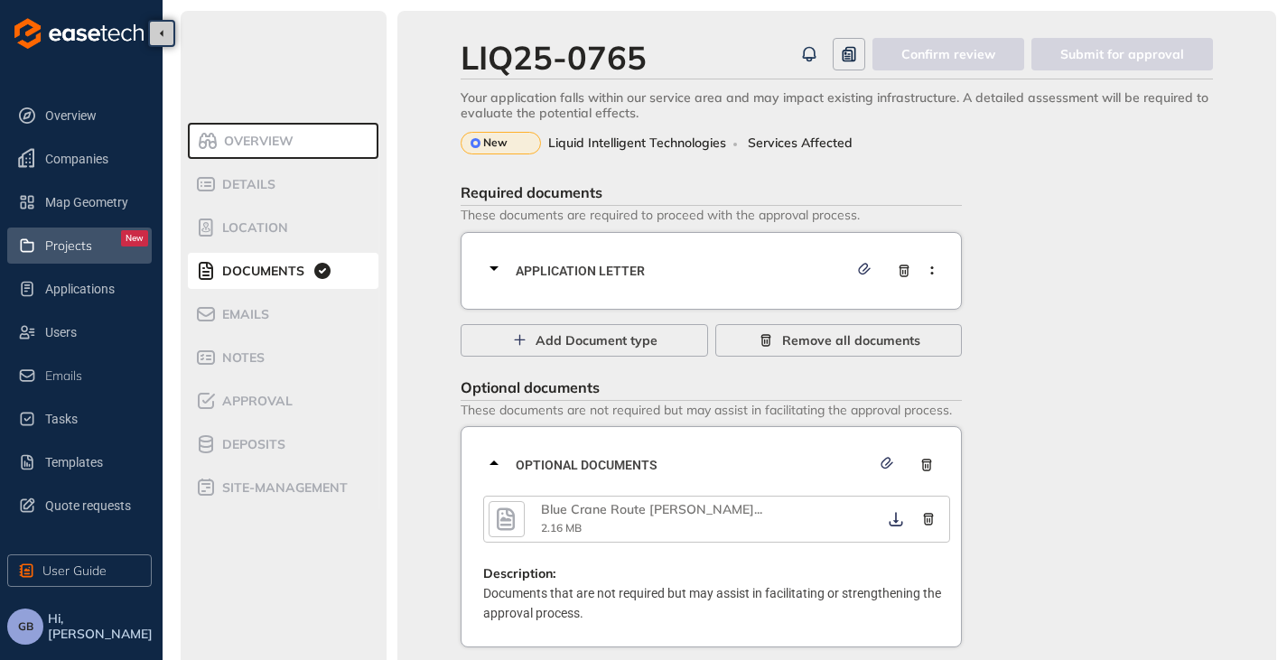
click at [71, 247] on span "Projects" at bounding box center [68, 245] width 47 height 15
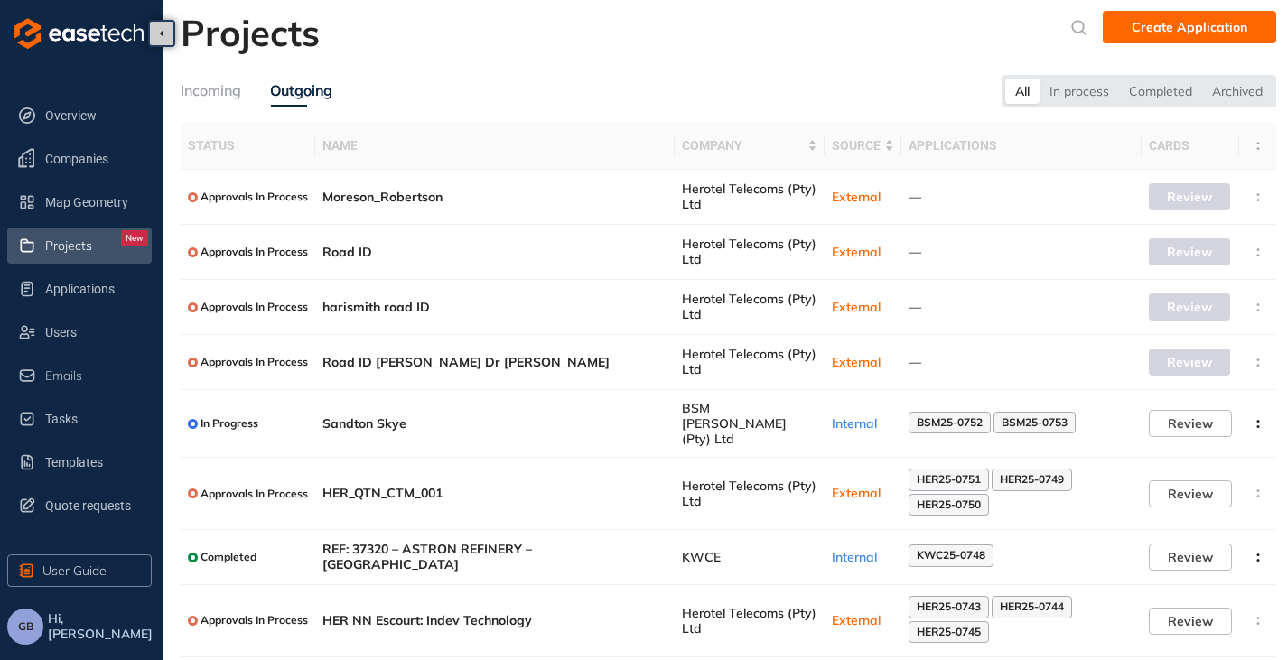
click at [201, 86] on div "Incoming" at bounding box center [211, 90] width 61 height 23
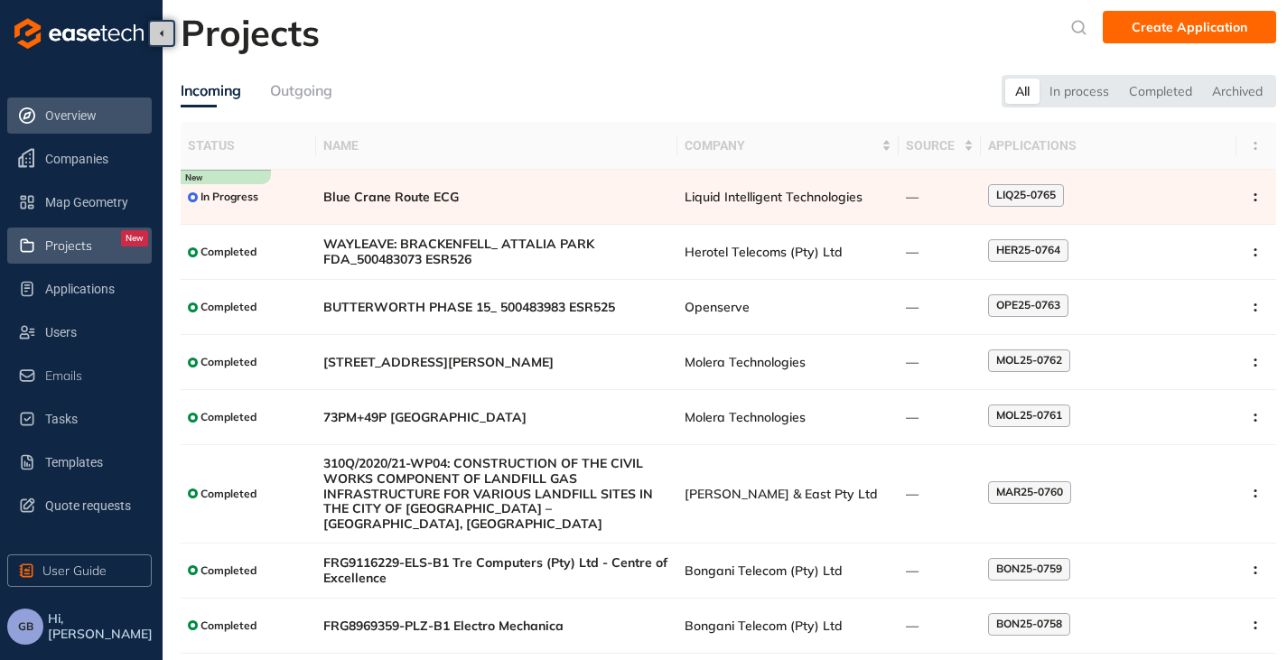
click at [76, 108] on span "Overview" at bounding box center [96, 116] width 103 height 36
